Goal: Navigation & Orientation: Understand site structure

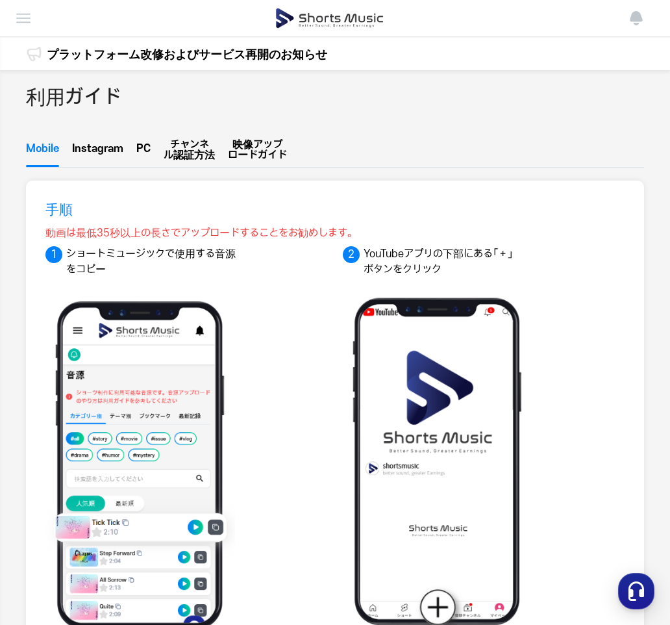
click at [109, 150] on button "Instagram" at bounding box center [97, 152] width 51 height 30
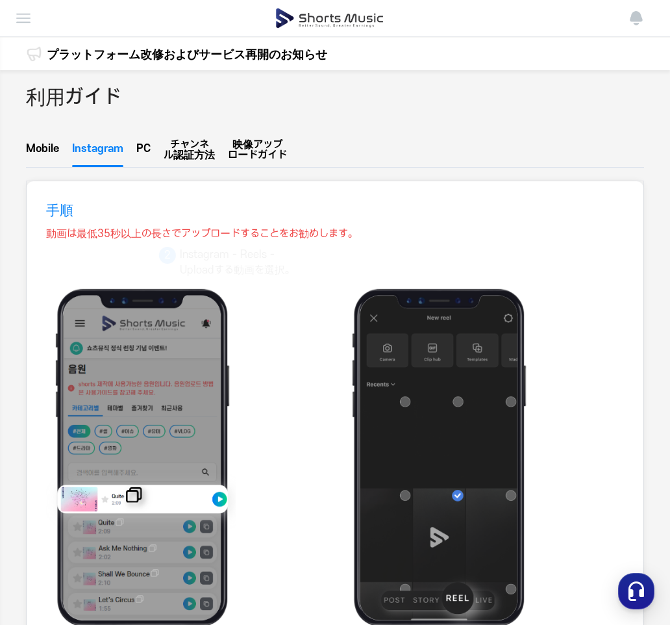
click at [39, 146] on button "Mobile" at bounding box center [42, 152] width 33 height 30
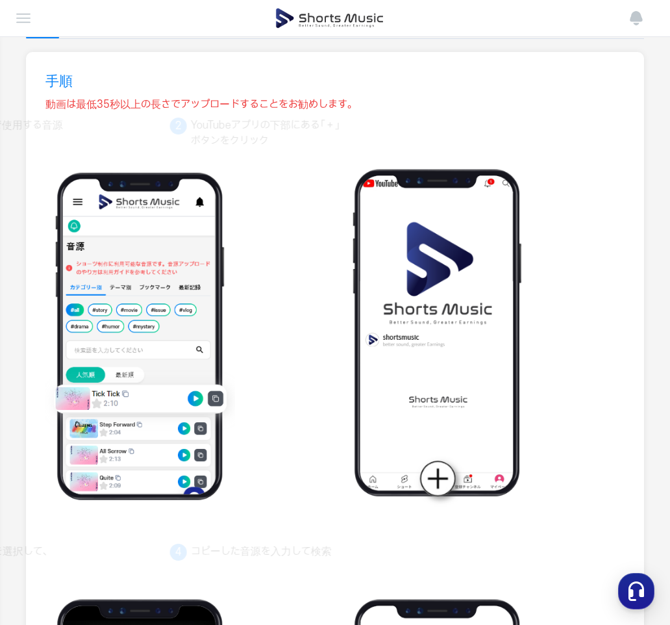
scroll to position [130, 0]
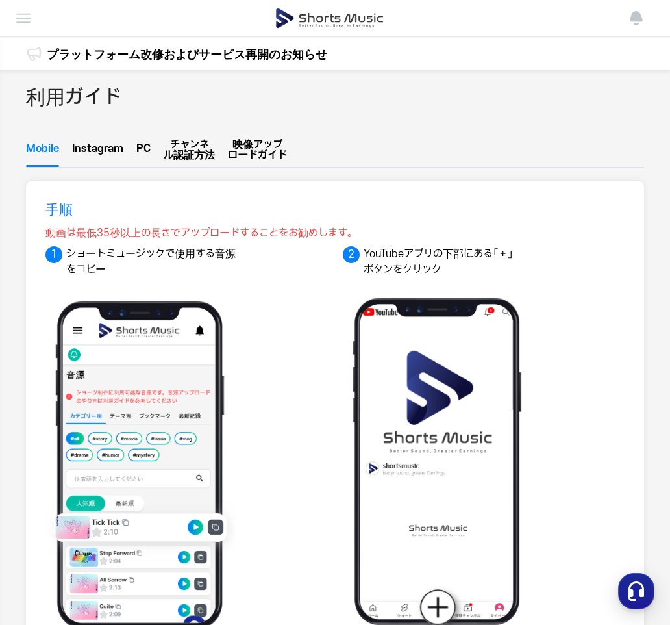
click at [30, 18] on img at bounding box center [24, 18] width 16 height 16
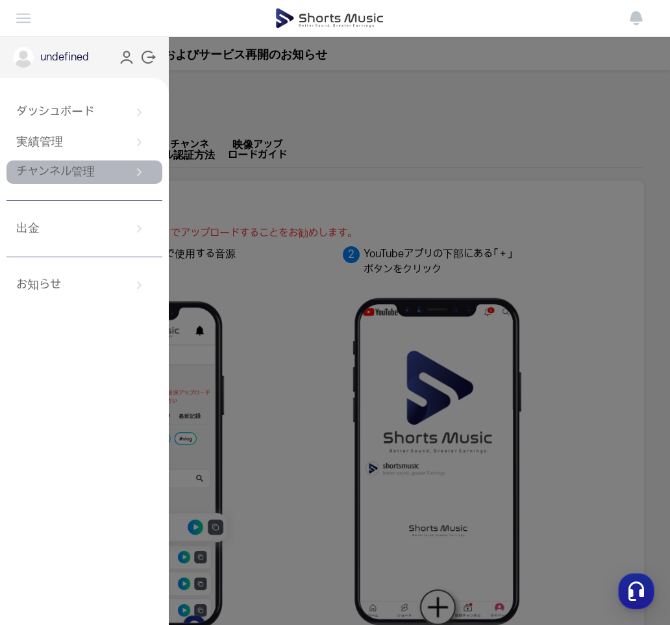
click at [72, 173] on link "チャンネル管理" at bounding box center [84, 171] width 156 height 23
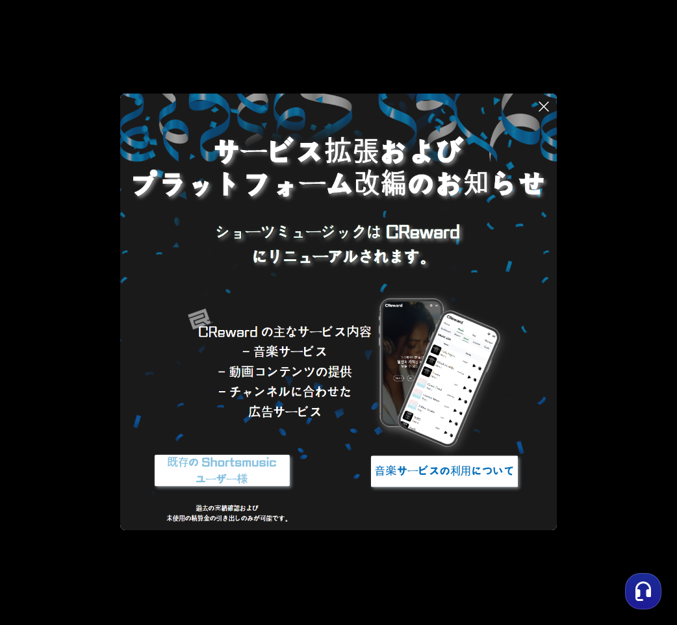
click at [216, 479] on img at bounding box center [222, 471] width 162 height 49
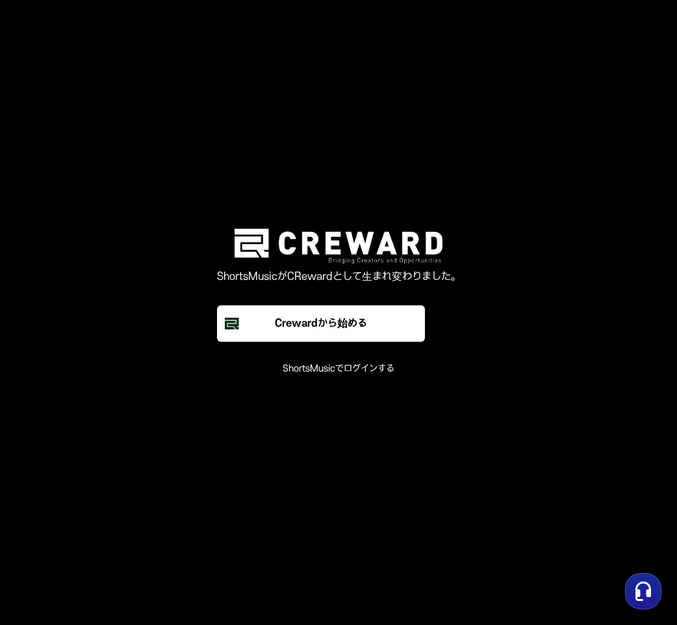
click at [351, 370] on button "ShortsMusicでログインする" at bounding box center [338, 368] width 112 height 13
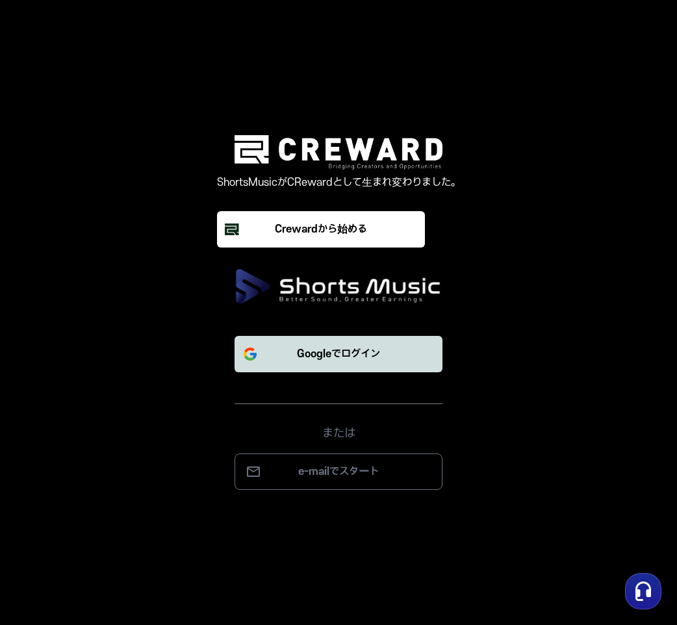
click at [332, 361] on p "Googleでログイン" at bounding box center [338, 354] width 83 height 16
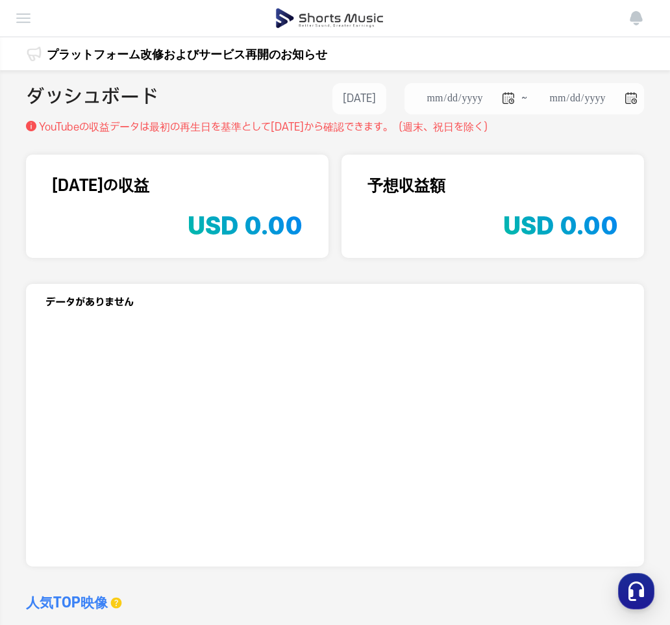
click at [27, 19] on img at bounding box center [24, 18] width 16 height 16
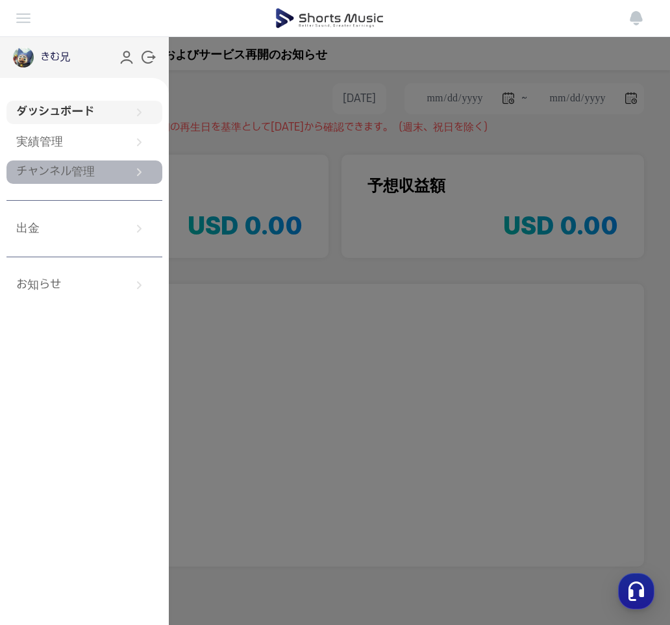
click at [96, 172] on link "チャンネル管理" at bounding box center [84, 171] width 156 height 23
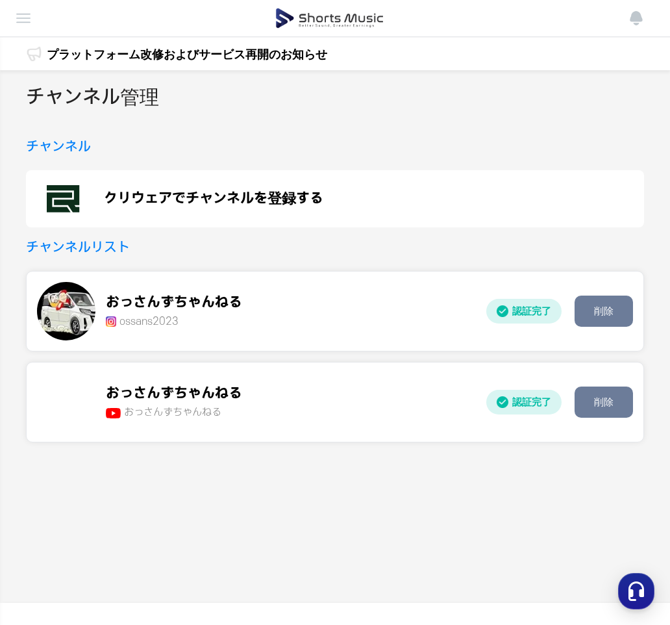
click at [23, 18] on img at bounding box center [24, 18] width 16 height 16
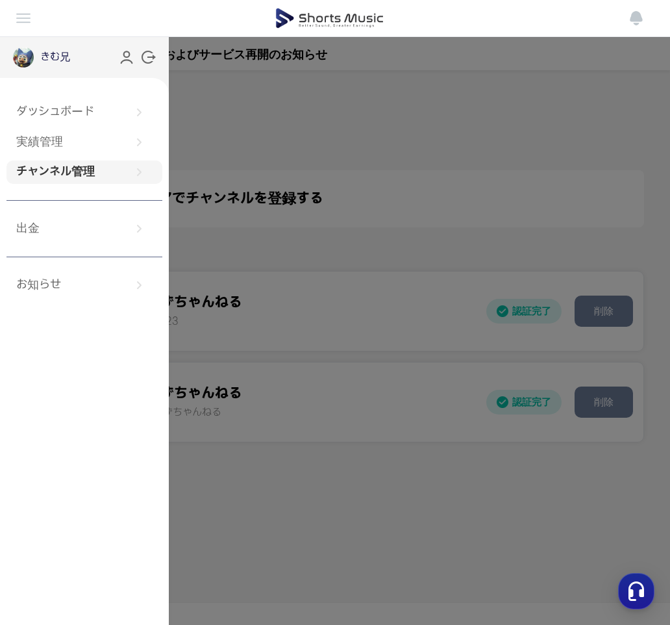
click at [241, 138] on button at bounding box center [335, 312] width 670 height 625
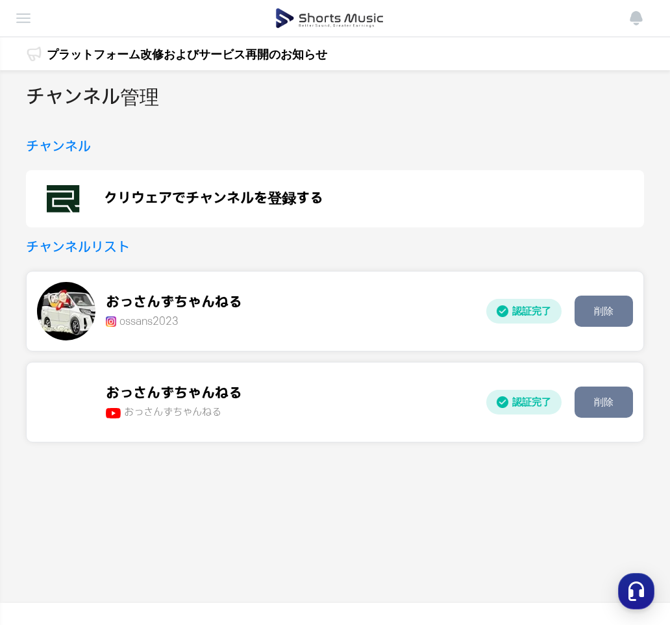
click at [27, 22] on img at bounding box center [24, 18] width 16 height 16
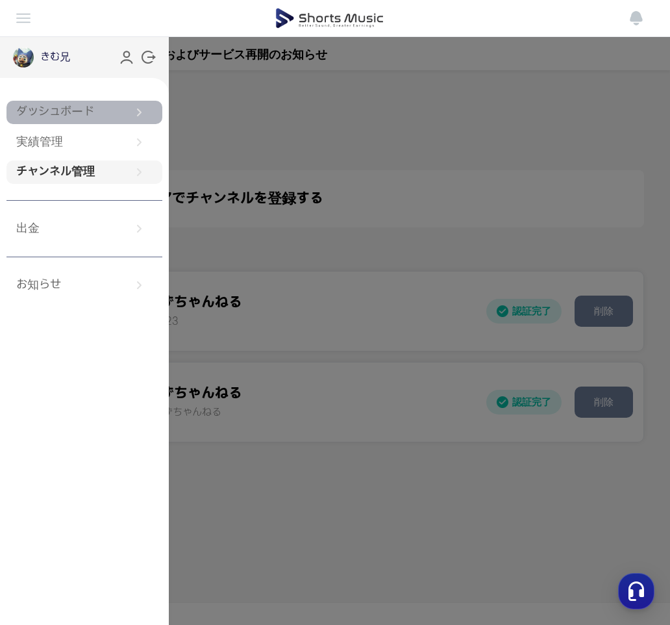
click at [69, 111] on link "ダッシュボード" at bounding box center [84, 112] width 156 height 23
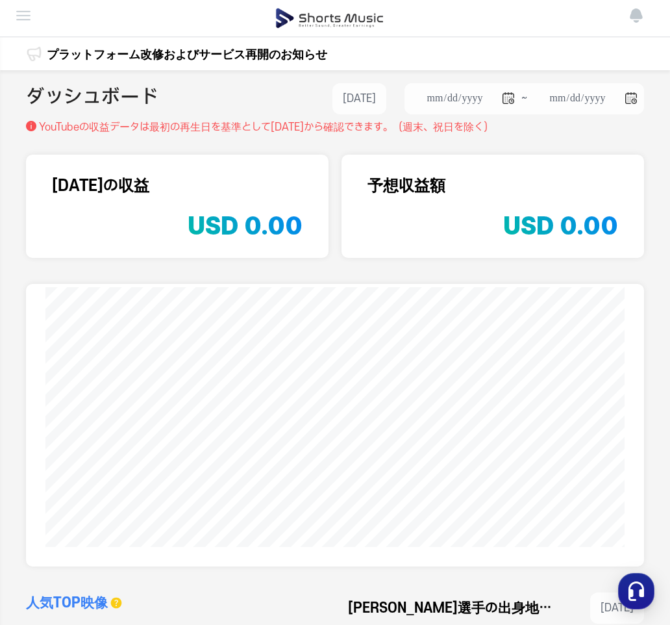
click at [28, 19] on img at bounding box center [24, 16] width 16 height 16
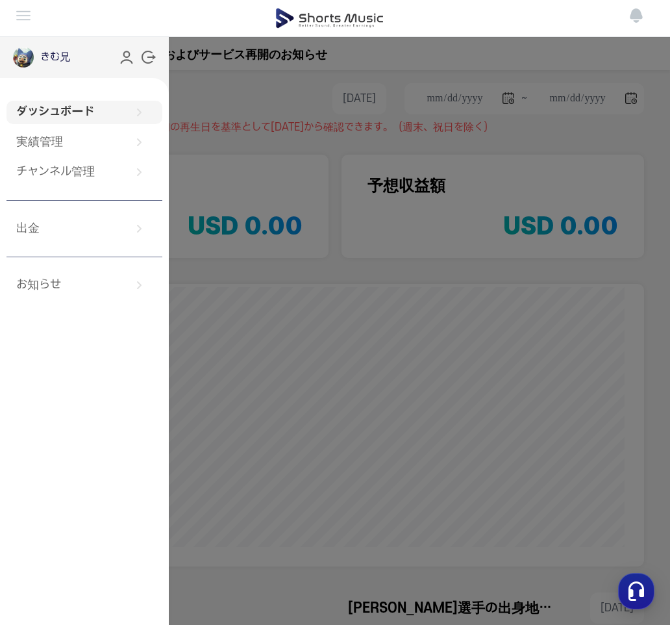
click at [21, 55] on img at bounding box center [23, 57] width 21 height 21
click at [245, 145] on button at bounding box center [335, 312] width 670 height 625
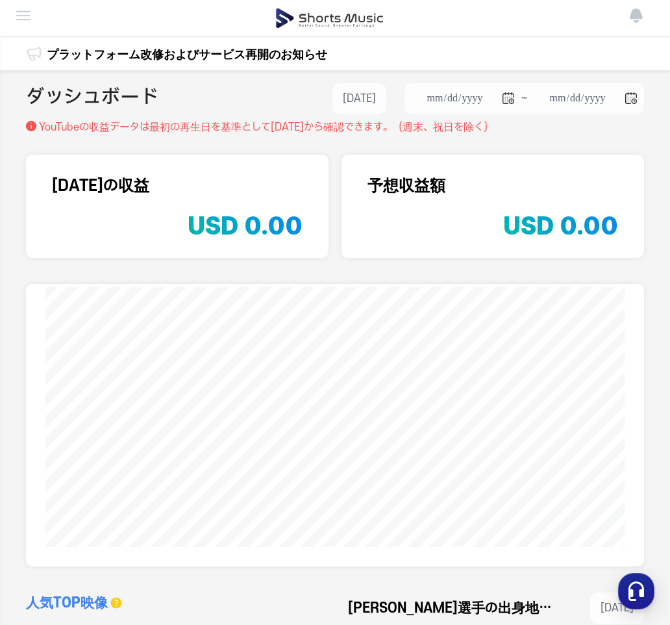
click at [23, 13] on img at bounding box center [24, 16] width 16 height 16
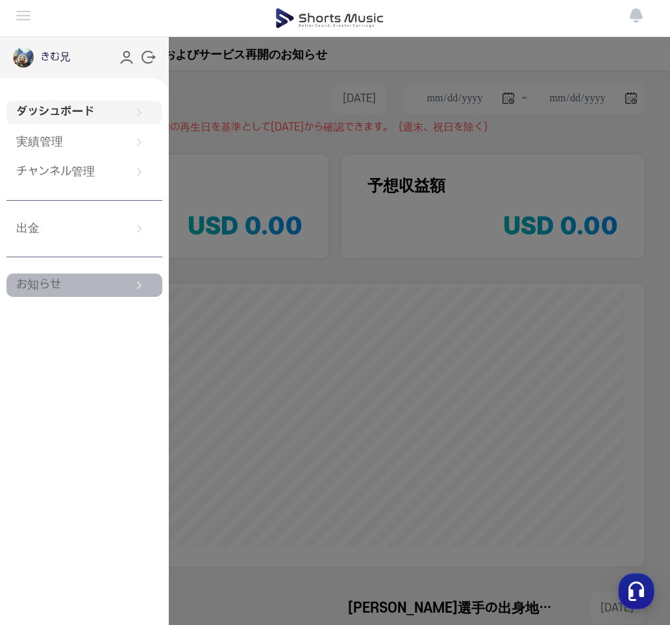
click at [34, 288] on link "お知らせ" at bounding box center [84, 284] width 156 height 23
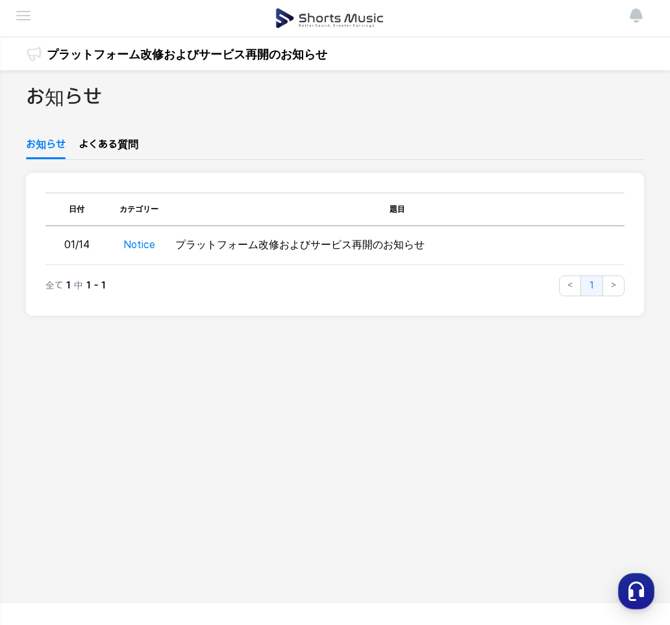
click at [113, 150] on link "よくある質問" at bounding box center [109, 148] width 60 height 22
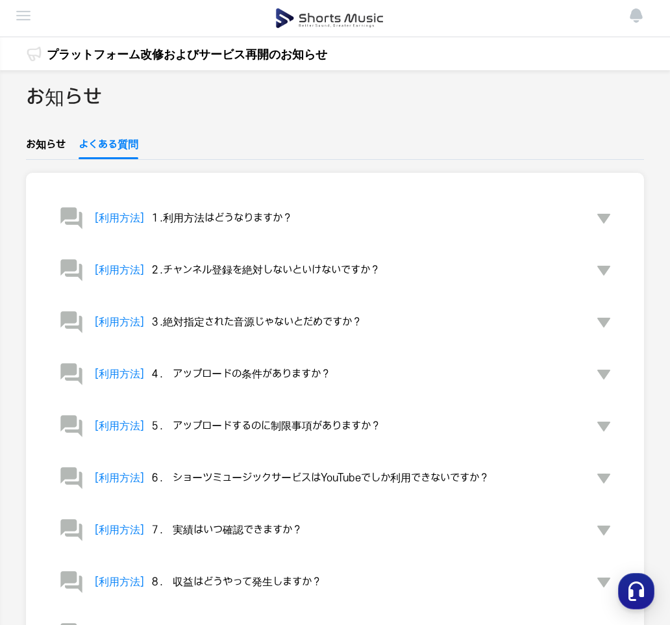
click at [608, 220] on icon at bounding box center [604, 218] width 16 height 16
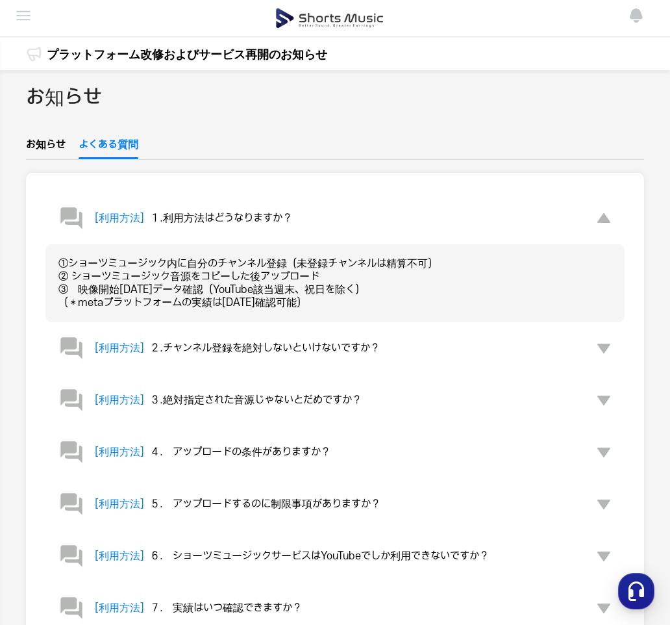
click at [606, 349] on icon at bounding box center [603, 348] width 13 height 10
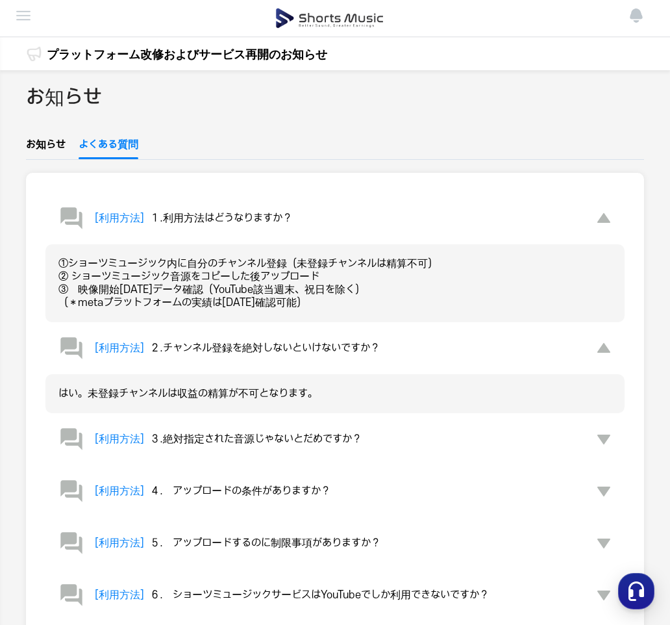
click at [47, 150] on link "お知らせ" at bounding box center [46, 148] width 40 height 22
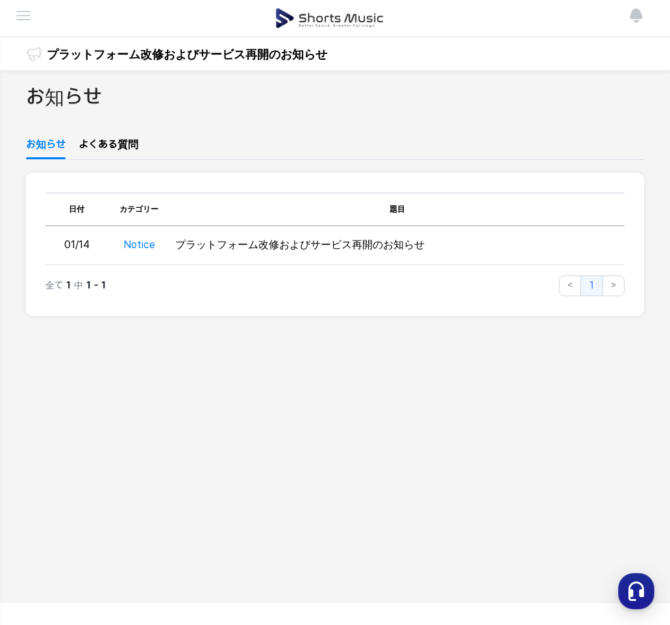
click at [26, 21] on img at bounding box center [24, 16] width 16 height 16
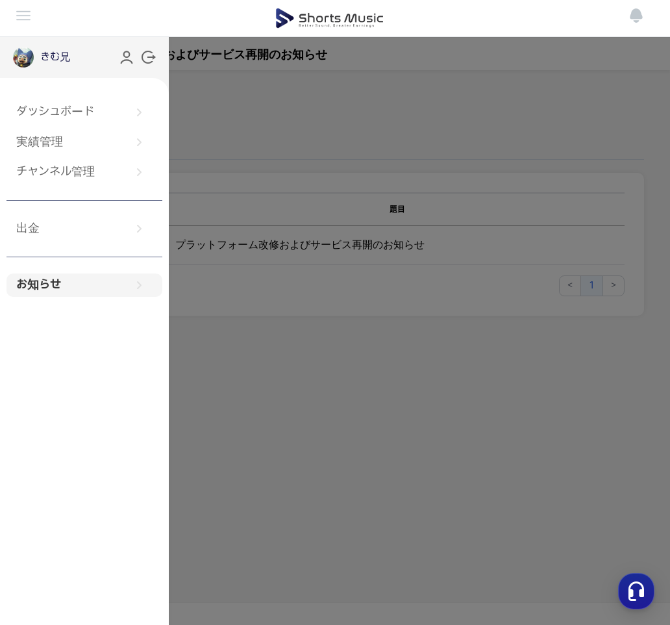
click at [18, 61] on img at bounding box center [23, 57] width 21 height 21
click at [66, 142] on link "実績管理" at bounding box center [84, 142] width 156 height 23
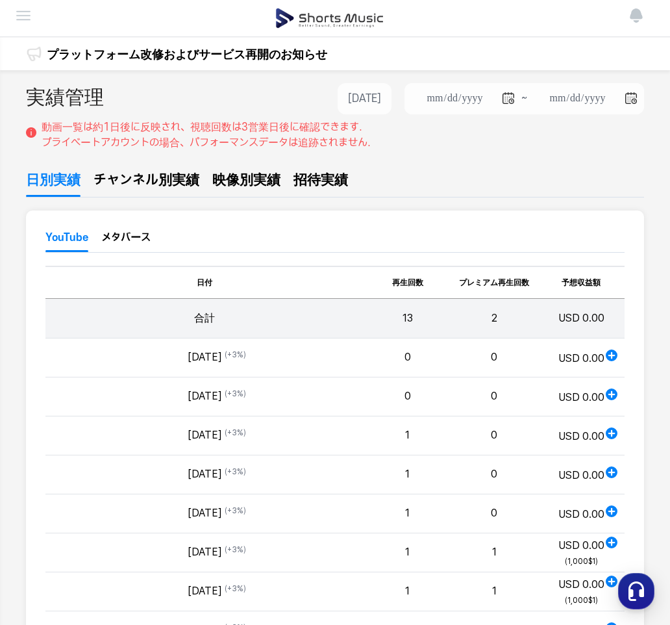
click at [161, 179] on span "チャンネル別実績" at bounding box center [147, 180] width 106 height 20
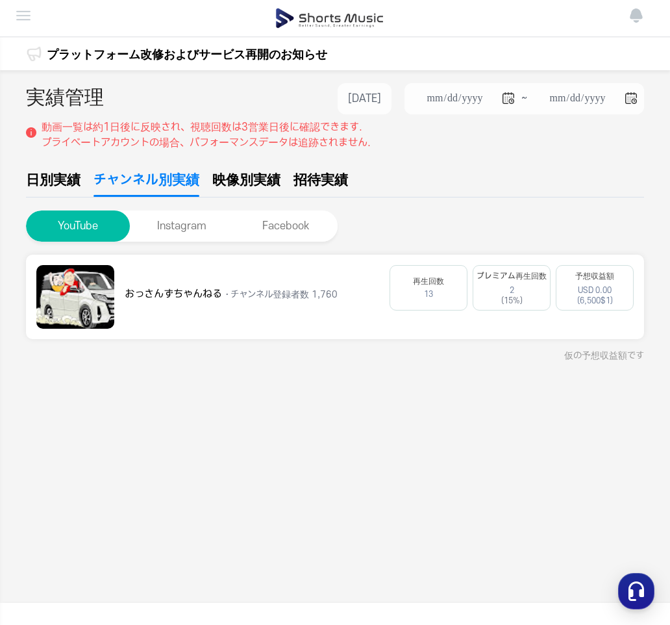
click at [251, 184] on span "映像別実績" at bounding box center [246, 180] width 68 height 20
type input "**********"
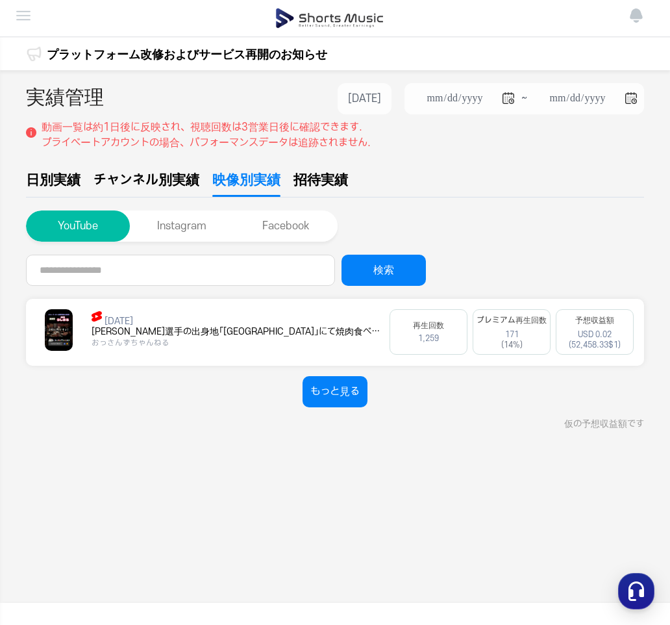
click at [321, 180] on span "招待実績" at bounding box center [320, 180] width 55 height 20
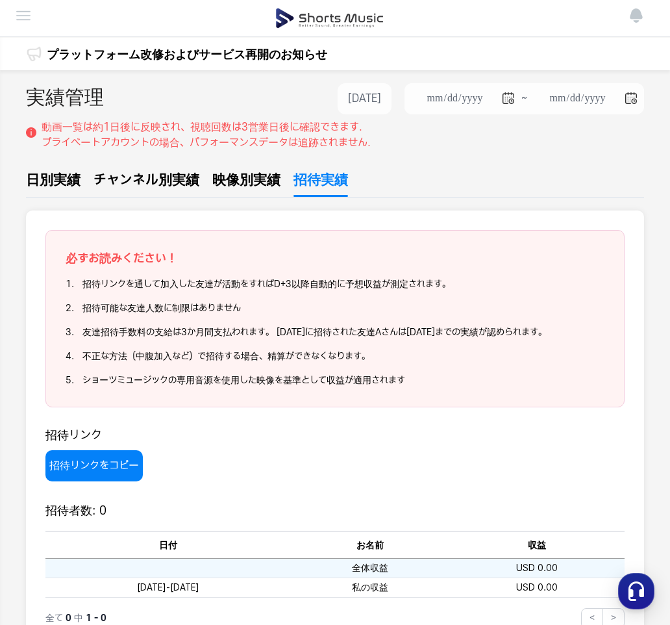
click at [31, 18] on div "ダッシュボード 実績管理 チャンネル管理 出金 お知らせ" at bounding box center [330, 18] width 629 height 36
click at [25, 18] on img at bounding box center [24, 16] width 16 height 16
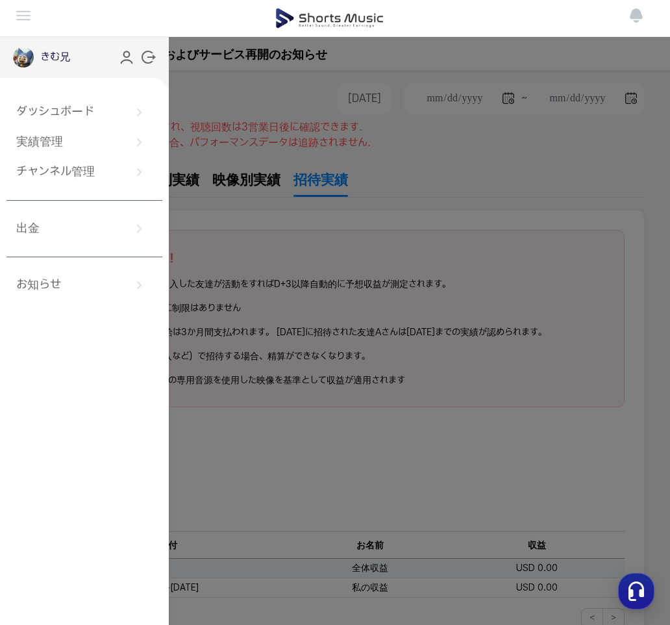
click at [17, 62] on img at bounding box center [23, 57] width 21 height 21
click at [60, 62] on p "きむ兄" at bounding box center [55, 57] width 30 height 16
click at [44, 119] on link "ダッシュボード" at bounding box center [84, 112] width 156 height 23
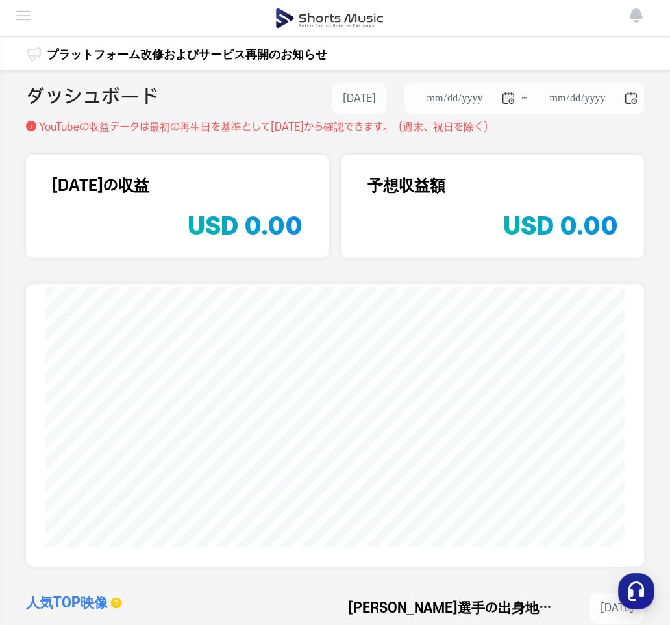
click at [30, 19] on img at bounding box center [24, 16] width 16 height 16
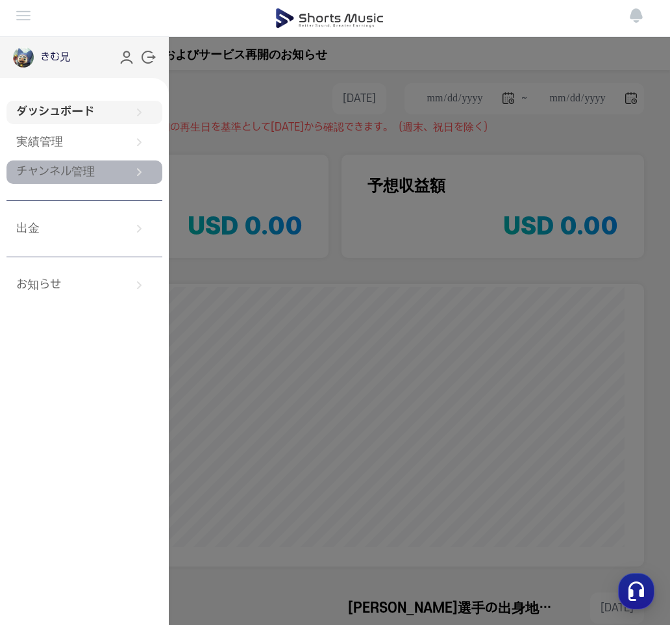
click at [62, 173] on link "チャンネル管理" at bounding box center [84, 171] width 156 height 23
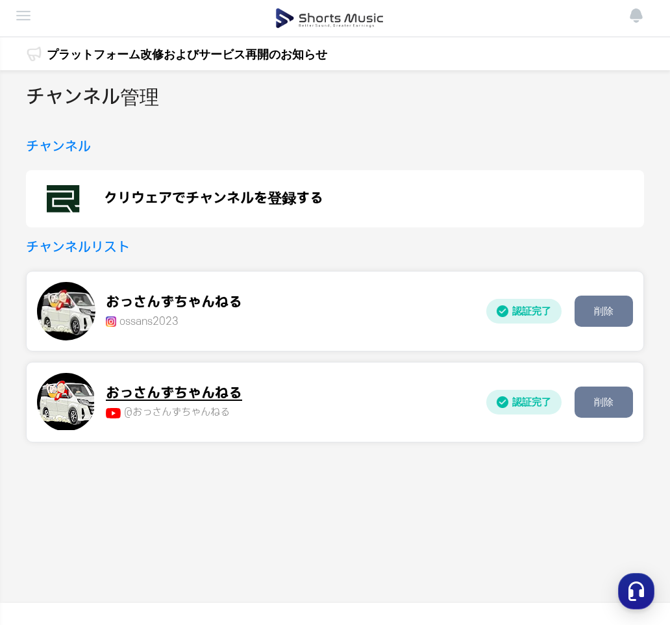
click at [149, 398] on p "おっさんずちゃんねる" at bounding box center [174, 393] width 136 height 21
click at [151, 199] on p "クリウェアでチャンネルを登録する" at bounding box center [213, 199] width 219 height 16
click at [161, 394] on p "おっさんずちゃんねる" at bounding box center [174, 393] width 136 height 21
click at [167, 201] on p "クリウェアでチャンネルを登録する" at bounding box center [213, 199] width 219 height 16
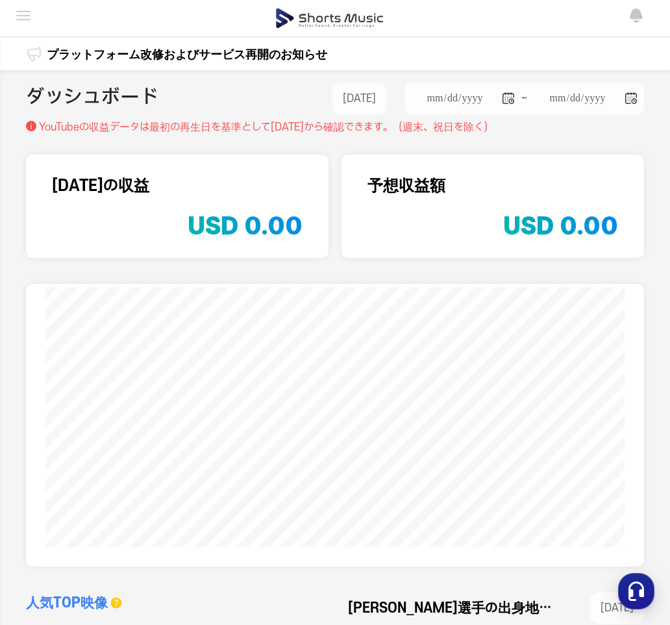
click at [22, 16] on img at bounding box center [24, 16] width 16 height 16
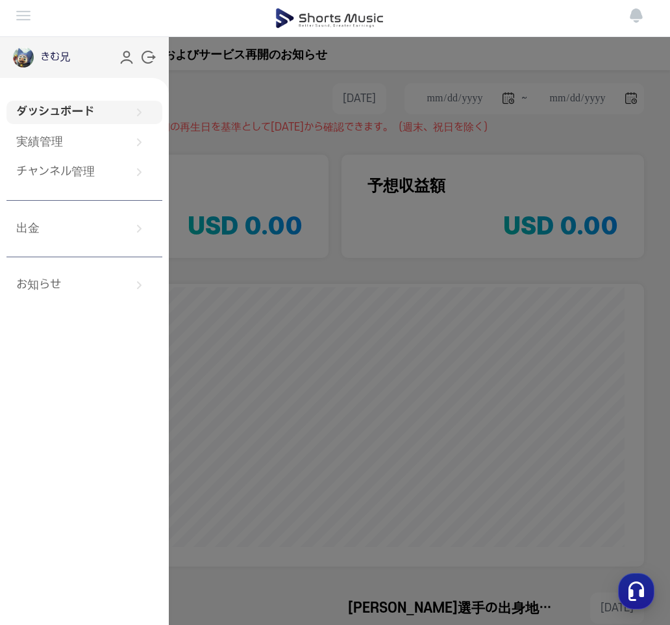
click at [26, 56] on img at bounding box center [23, 57] width 21 height 21
click at [126, 61] on icon at bounding box center [126, 57] width 17 height 17
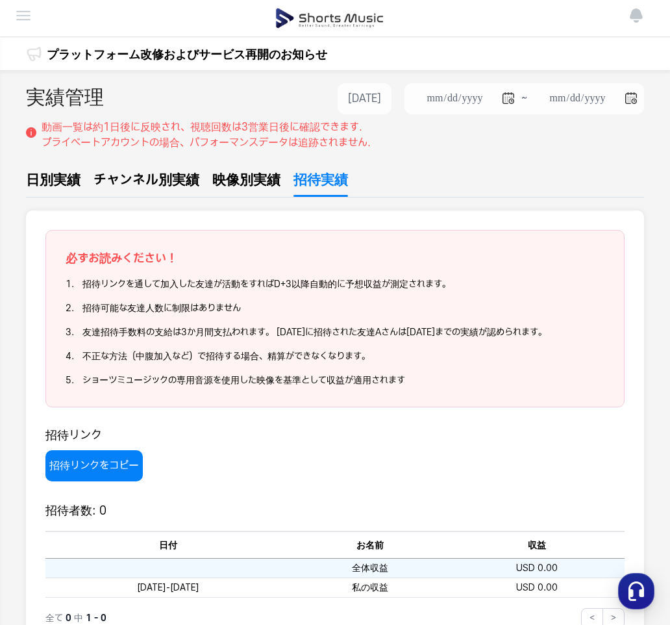
click at [19, 7] on div "ダッシュボード 実績管理 チャンネル管理 出金 お知らせ" at bounding box center [330, 18] width 629 height 36
click at [23, 11] on img at bounding box center [24, 16] width 16 height 16
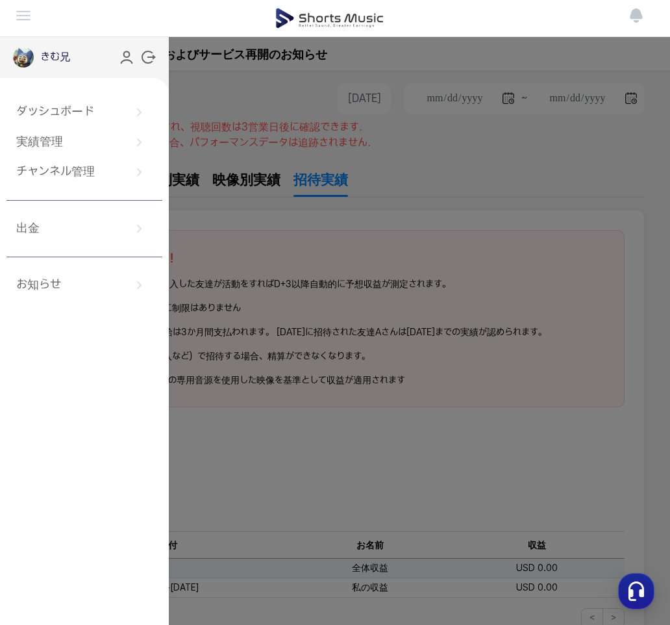
click at [27, 64] on img at bounding box center [23, 57] width 21 height 21
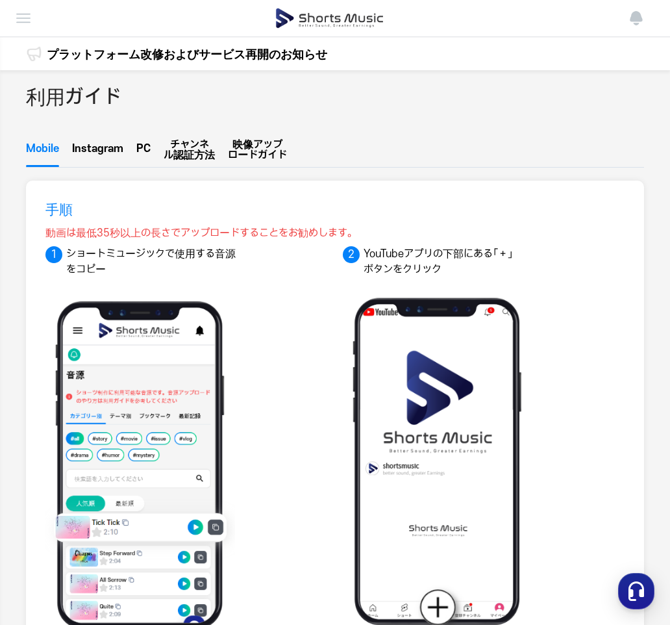
click at [32, 19] on div "ダッシュボード 実績管理 チャンネル管理 出金 お知らせ" at bounding box center [330, 18] width 629 height 36
click at [25, 19] on img at bounding box center [24, 18] width 16 height 16
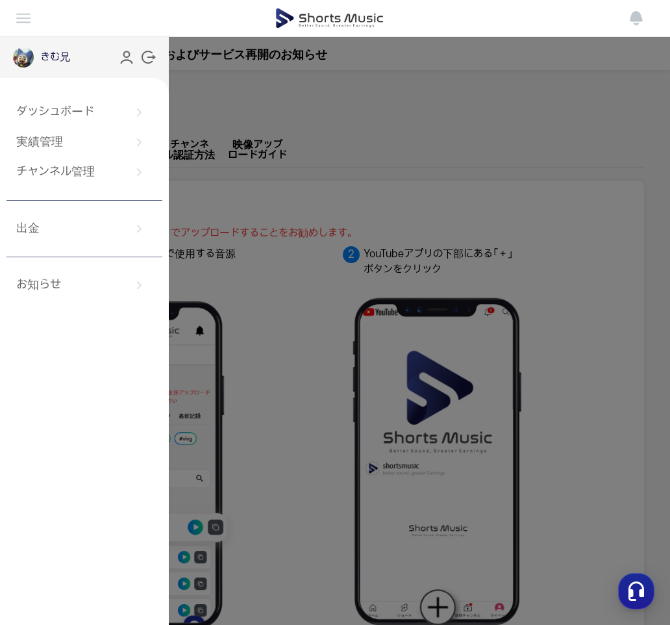
click at [144, 56] on icon at bounding box center [148, 57] width 16 height 16
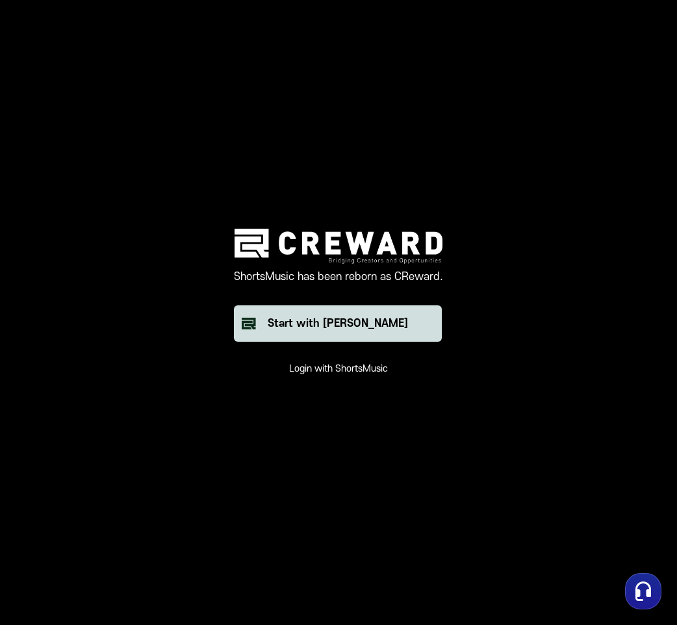
click at [339, 328] on div "Start with [PERSON_NAME]" at bounding box center [338, 324] width 140 height 16
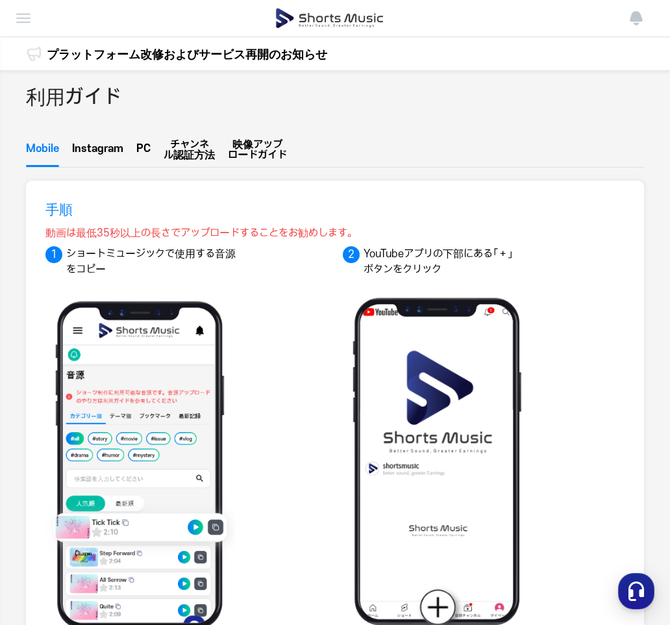
click at [191, 155] on span "ル認証方法" at bounding box center [189, 155] width 51 height 10
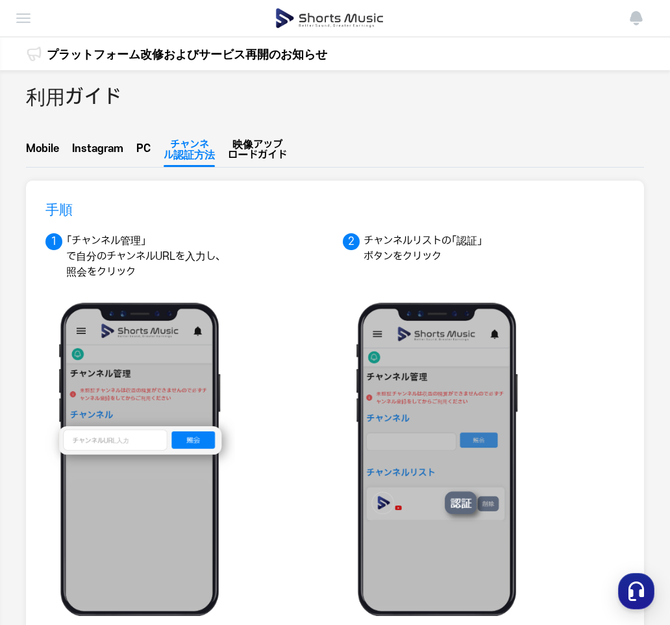
click at [27, 20] on img at bounding box center [24, 18] width 16 height 16
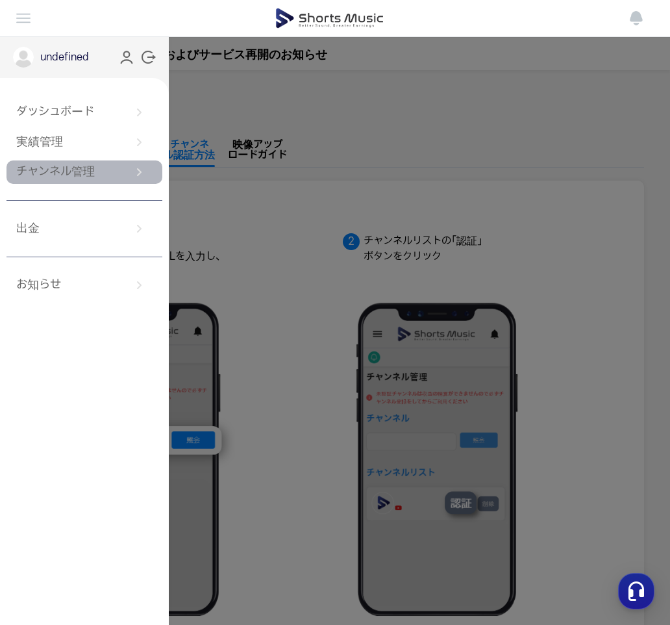
click at [67, 172] on link "チャンネル管理" at bounding box center [84, 171] width 156 height 23
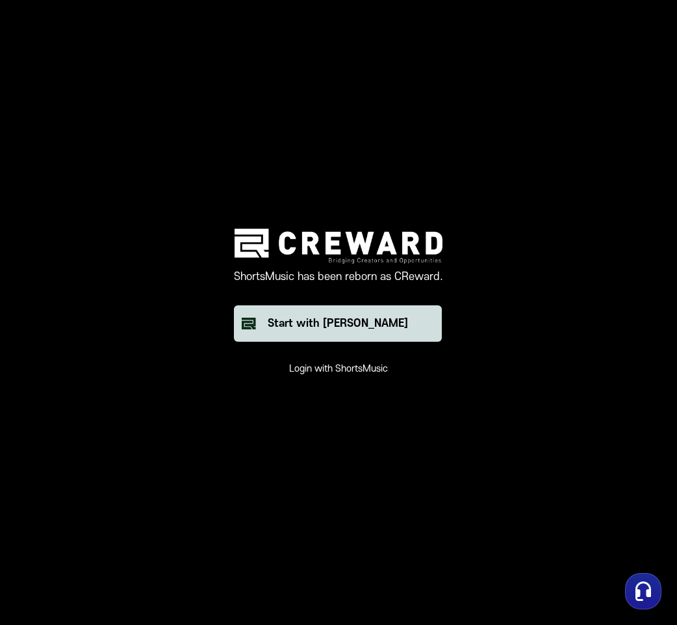
click at [316, 328] on div "Start with Creward" at bounding box center [338, 324] width 140 height 16
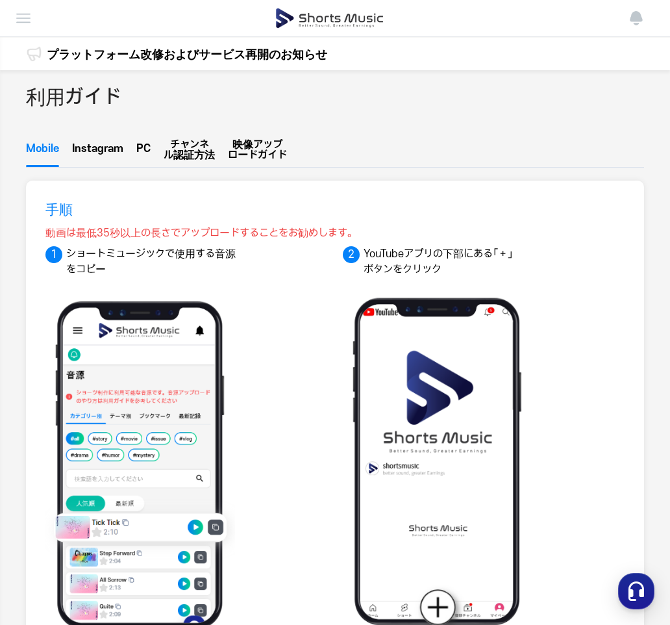
click at [23, 16] on img at bounding box center [24, 18] width 16 height 16
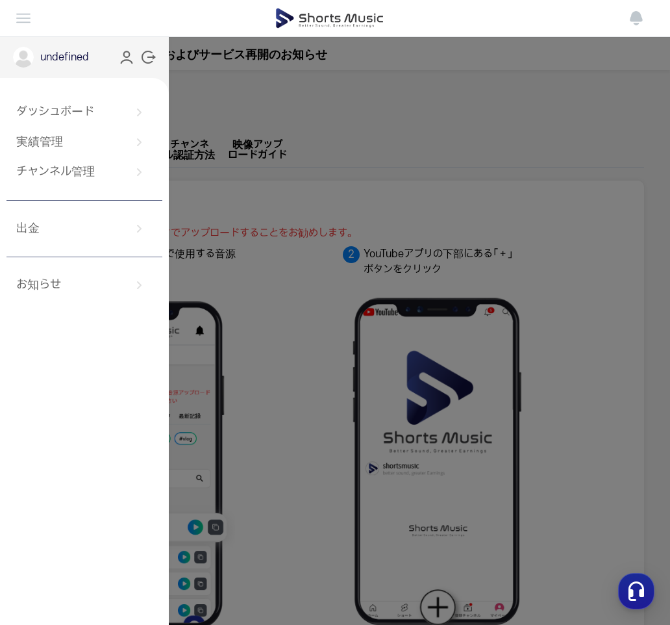
click at [222, 104] on button at bounding box center [335, 312] width 670 height 625
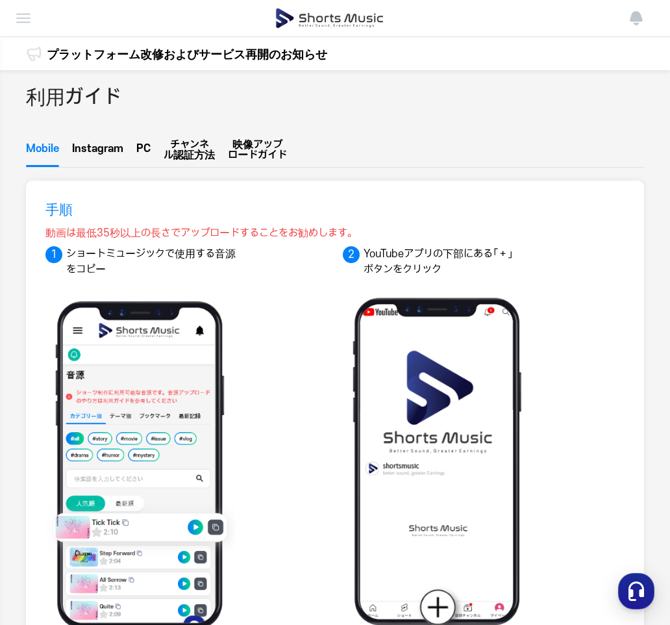
click at [21, 21] on img at bounding box center [24, 18] width 16 height 16
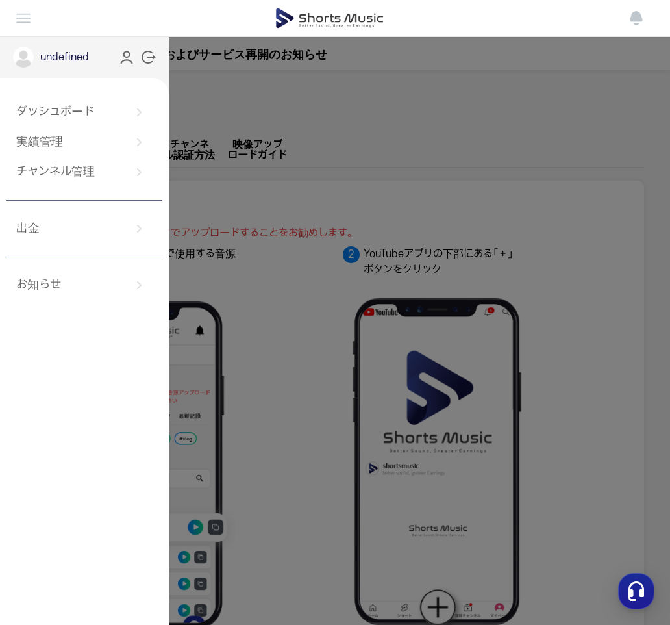
click at [153, 17] on link at bounding box center [329, 18] width 587 height 36
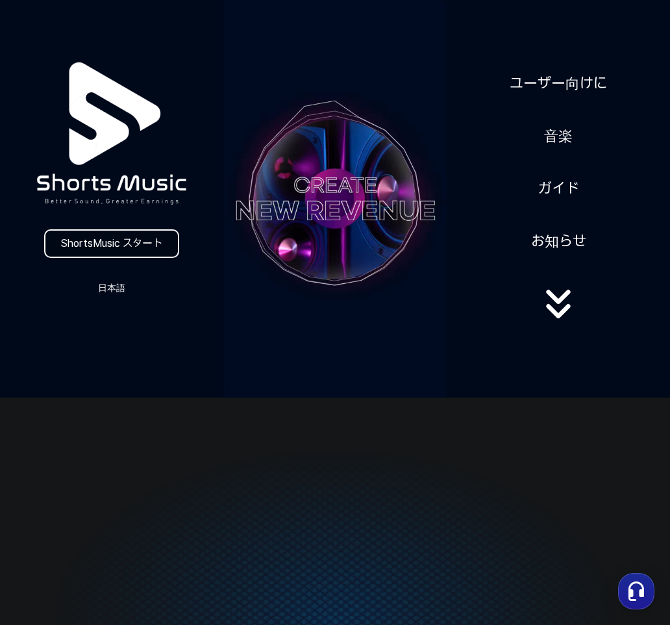
click at [106, 244] on link "ShortsMusic スタート" at bounding box center [111, 243] width 135 height 29
click at [558, 311] on icon at bounding box center [558, 304] width 83 height 52
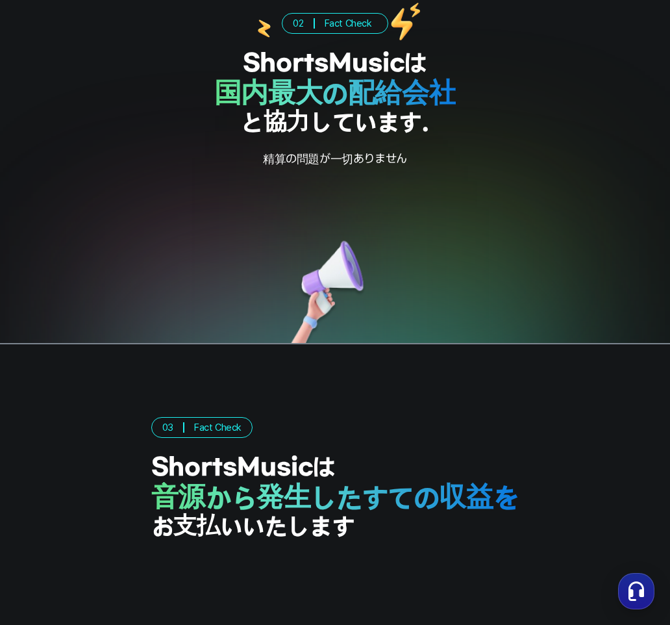
scroll to position [2223, 0]
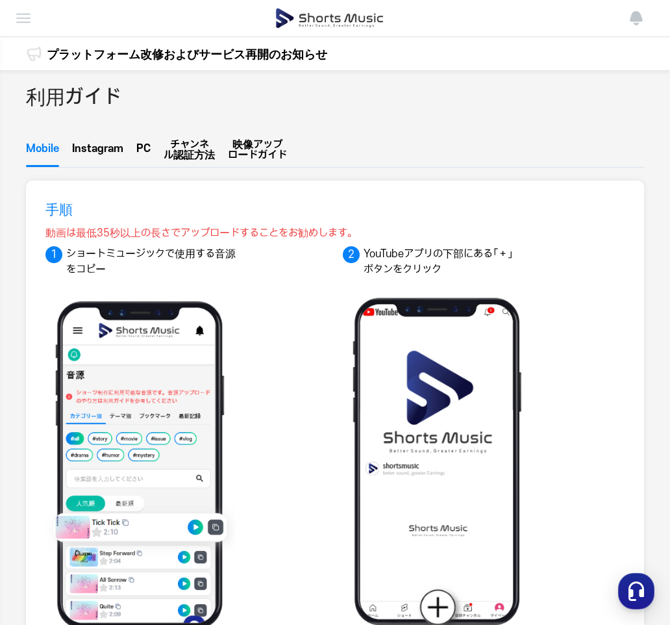
click at [17, 21] on img at bounding box center [24, 18] width 16 height 16
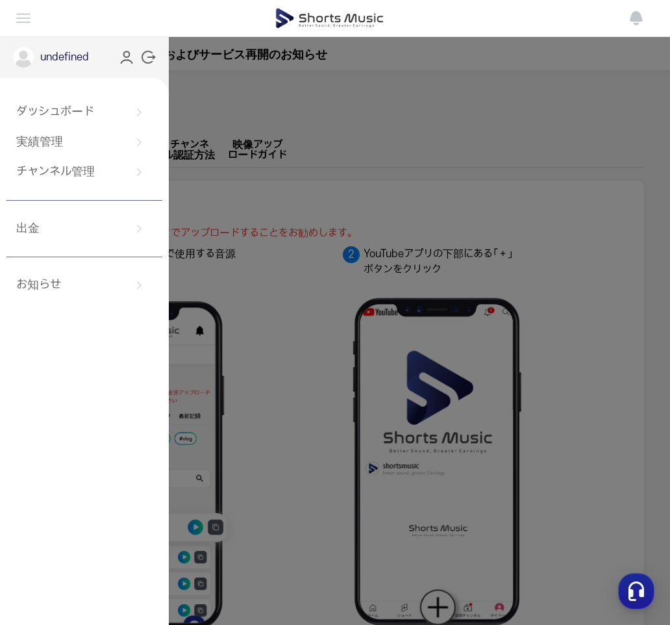
click at [21, 60] on img at bounding box center [23, 57] width 21 height 21
click at [52, 58] on p "undefined" at bounding box center [64, 57] width 49 height 16
click at [99, 16] on link at bounding box center [329, 18] width 587 height 36
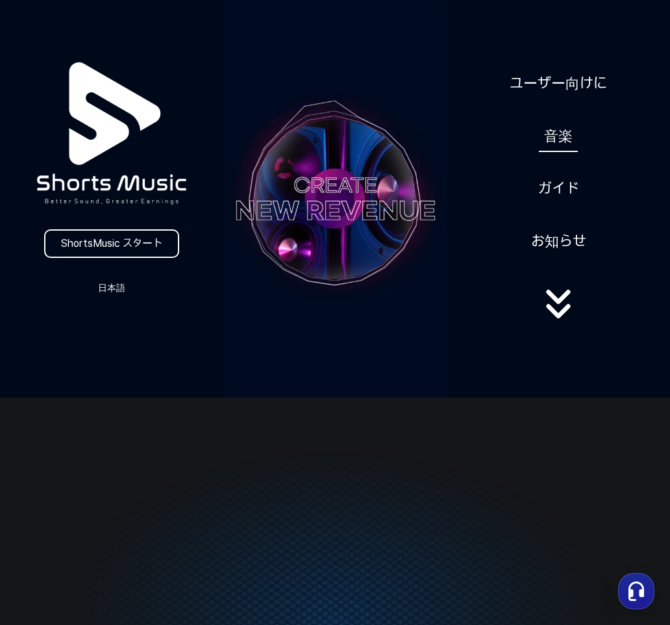
click at [561, 136] on link "音楽" at bounding box center [558, 136] width 39 height 32
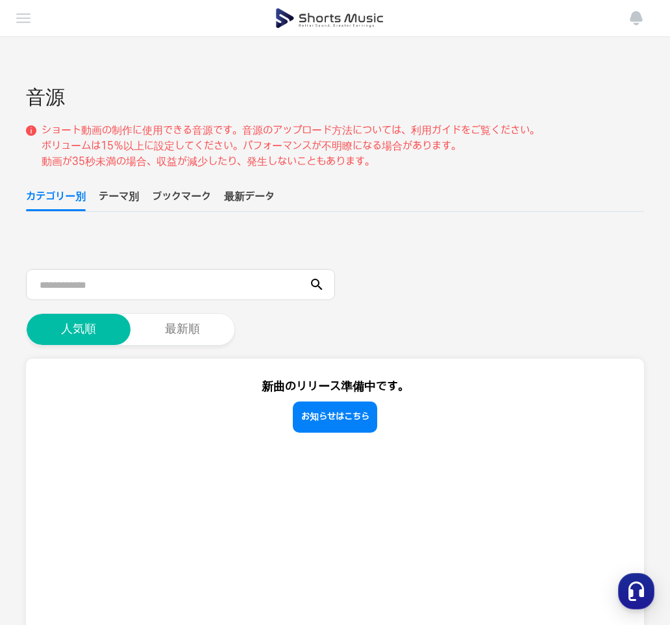
click at [127, 199] on button "テーマ別" at bounding box center [119, 200] width 40 height 22
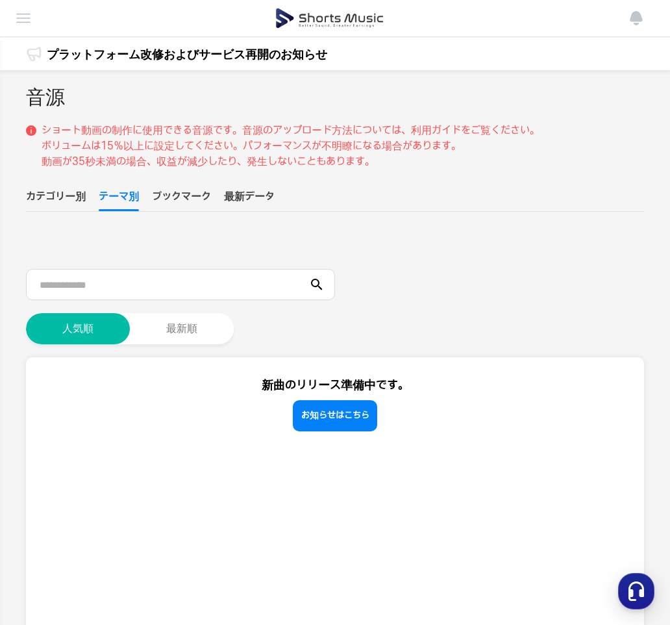
click at [183, 201] on button "ブックマーク" at bounding box center [181, 200] width 59 height 22
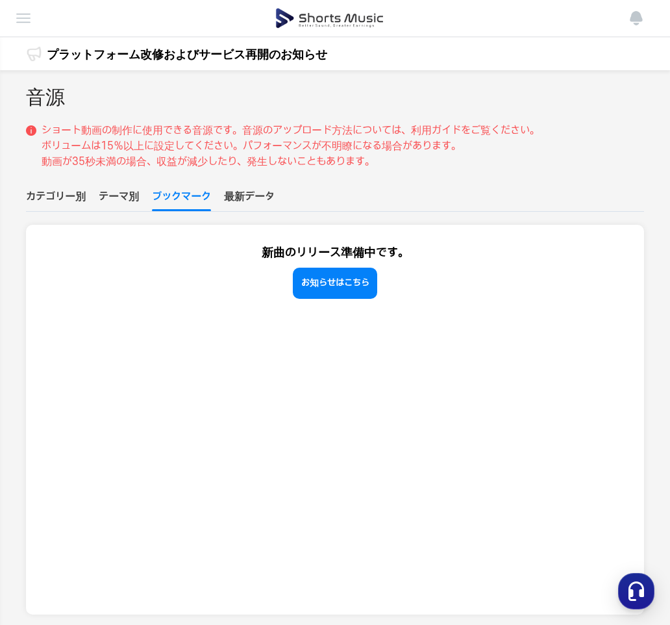
click at [69, 196] on button "カテゴリー別" at bounding box center [56, 200] width 60 height 22
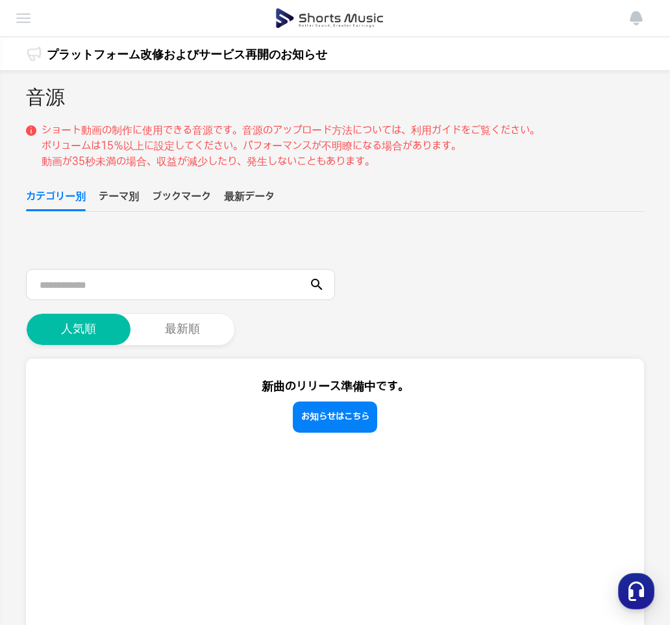
click at [258, 200] on button "最新データ" at bounding box center [249, 200] width 51 height 22
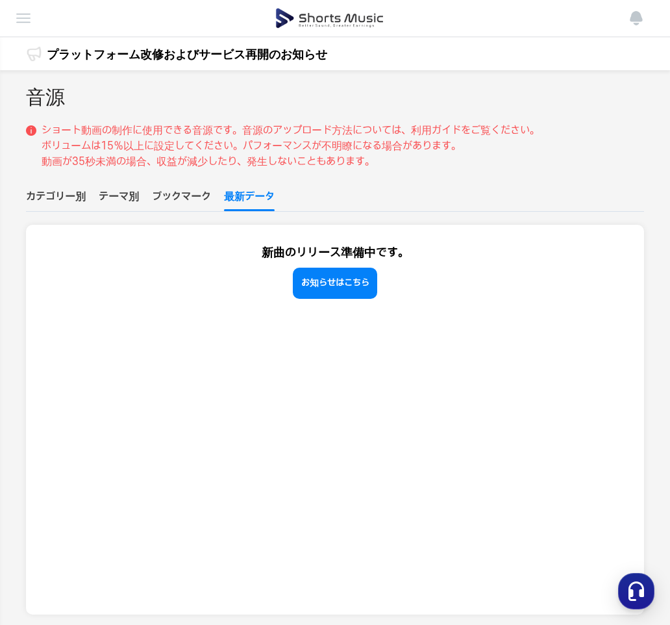
click at [195, 199] on button "ブックマーク" at bounding box center [181, 200] width 59 height 22
click at [126, 193] on button "テーマ別" at bounding box center [119, 200] width 40 height 22
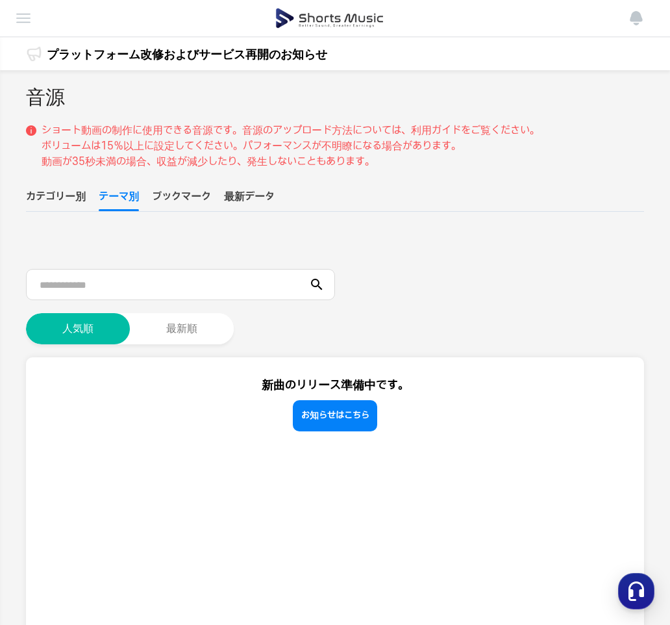
click at [69, 193] on button "カテゴリー別" at bounding box center [56, 200] width 60 height 22
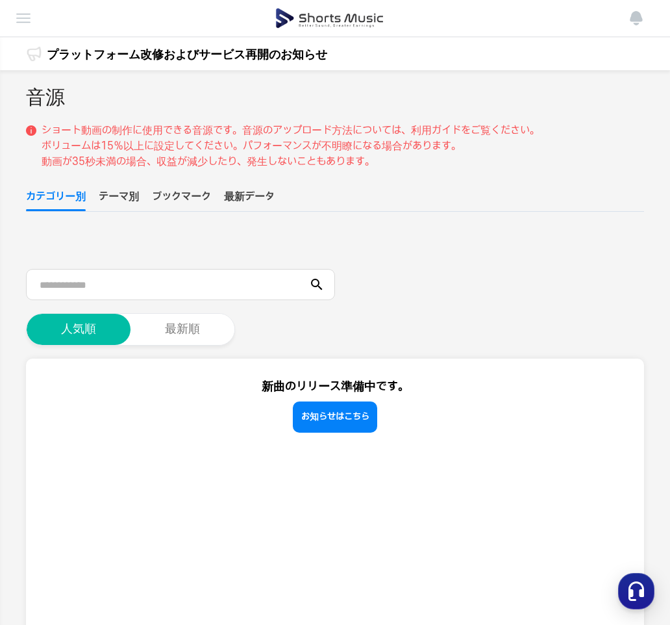
click at [19, 21] on img at bounding box center [24, 18] width 16 height 16
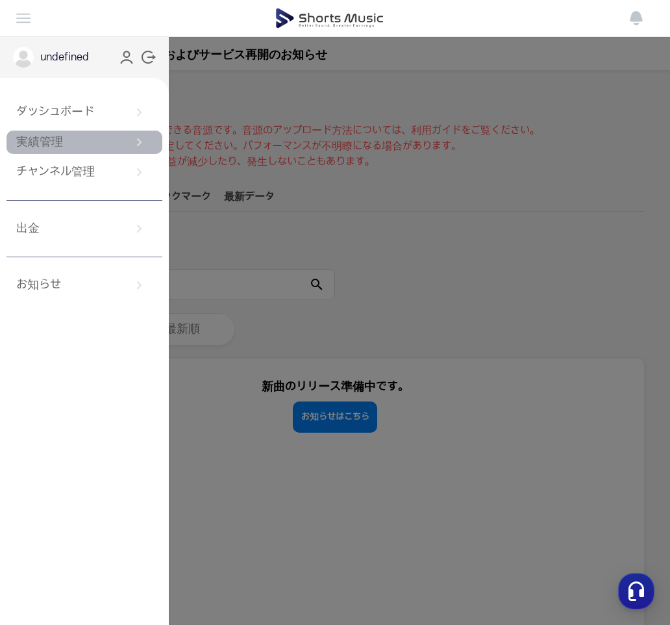
click at [35, 138] on link "実績管理" at bounding box center [84, 142] width 156 height 23
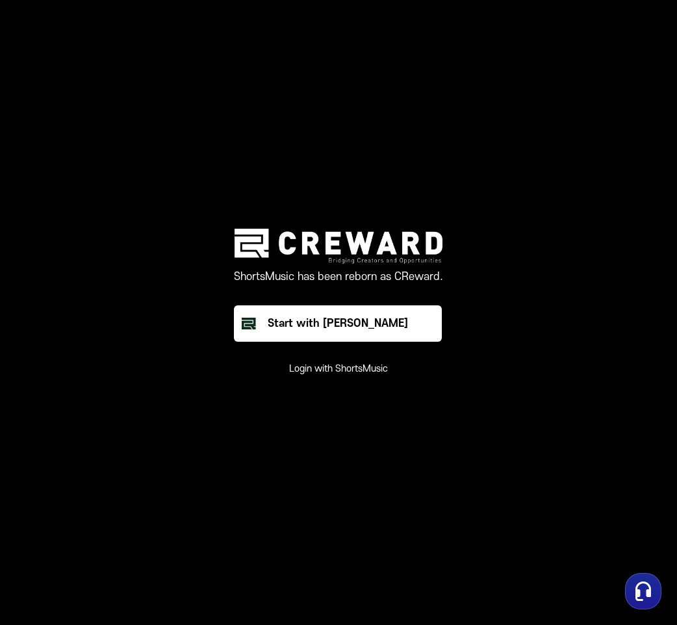
click at [331, 246] on img at bounding box center [338, 246] width 208 height 34
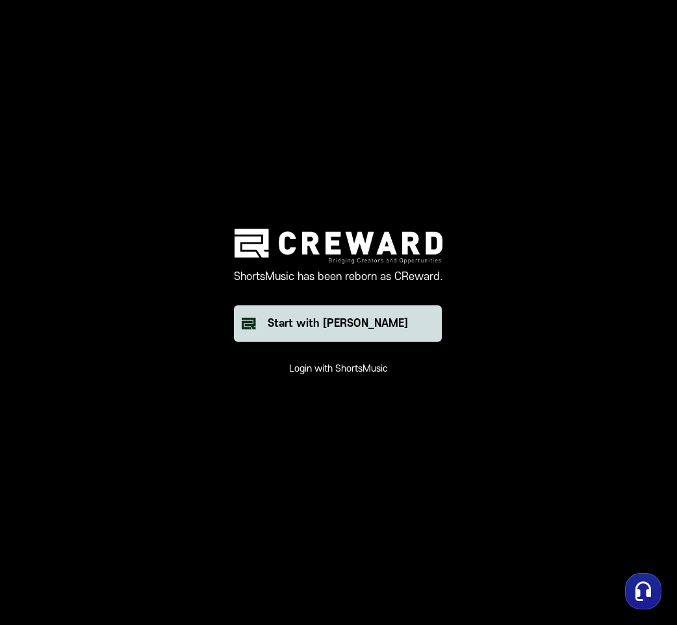
click at [341, 329] on div "Start with Creward" at bounding box center [338, 324] width 140 height 16
